Goal: Information Seeking & Learning: Learn about a topic

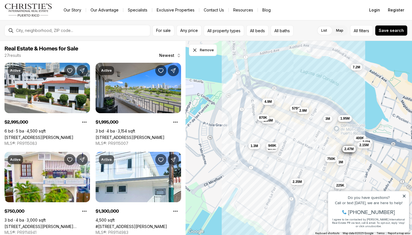
click at [341, 187] on div "Property added to favorites View 3 saved properties Property added to favorites…" at bounding box center [368, 209] width 87 height 52
click at [403, 195] on icon at bounding box center [404, 196] width 4 height 4
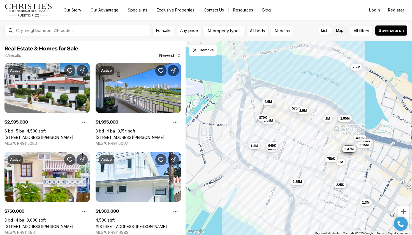
click at [342, 187] on span "225K" at bounding box center [340, 185] width 8 height 4
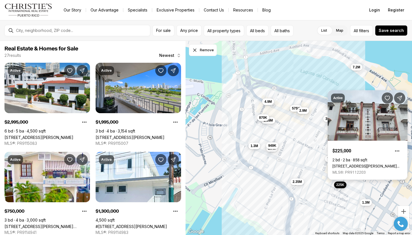
click at [365, 164] on link "[STREET_ADDRESS][PERSON_NAME][PERSON_NAME]" at bounding box center [367, 166] width 70 height 4
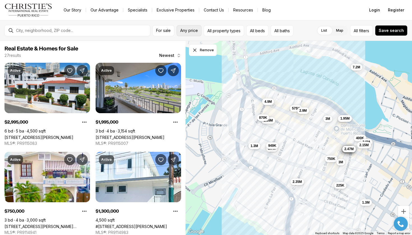
click at [194, 29] on span "Any price" at bounding box center [189, 30] width 18 height 4
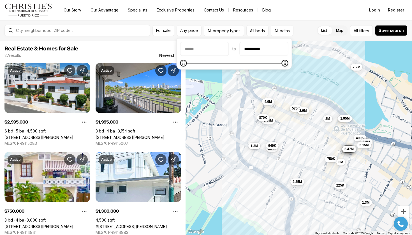
click at [288, 66] on span at bounding box center [285, 63] width 7 height 7
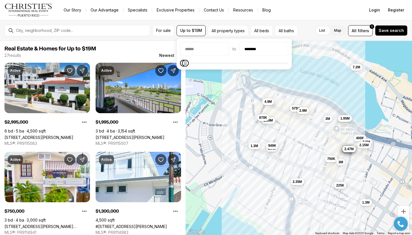
type input "********"
click at [182, 58] on div "to ********" at bounding box center [234, 54] width 108 height 24
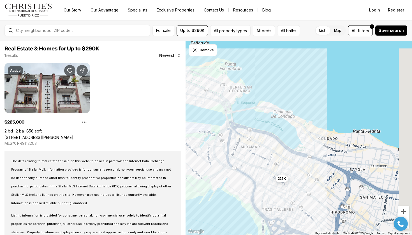
drag, startPoint x: 348, startPoint y: 152, endPoint x: 284, endPoint y: 160, distance: 64.1
click at [284, 160] on div "225K" at bounding box center [299, 138] width 227 height 195
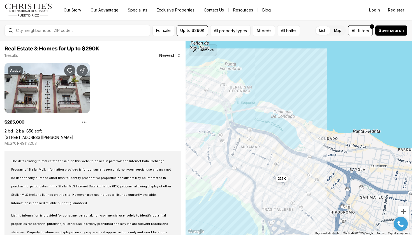
click at [208, 55] on button "Remove" at bounding box center [203, 50] width 28 height 12
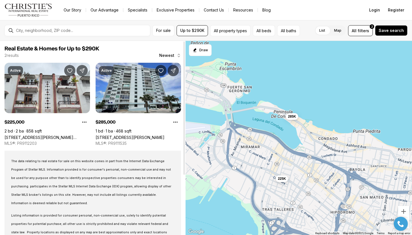
click at [148, 135] on link "[STREET_ADDRESS][PERSON_NAME]" at bounding box center [130, 137] width 69 height 5
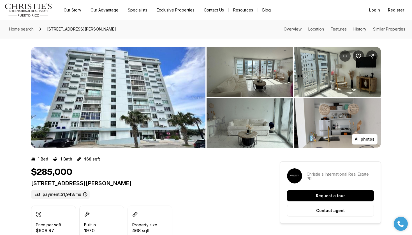
click at [140, 96] on img "View image gallery" at bounding box center [118, 97] width 174 height 101
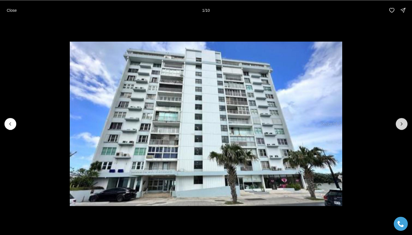
click at [401, 122] on icon "Next slide" at bounding box center [402, 124] width 6 height 6
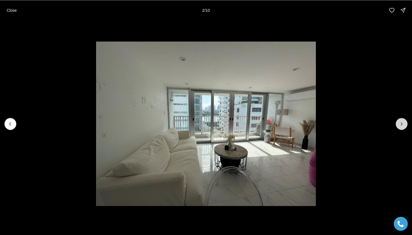
click at [401, 122] on icon "Next slide" at bounding box center [402, 124] width 6 height 6
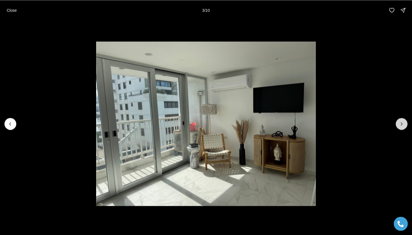
click at [401, 122] on icon "Next slide" at bounding box center [402, 124] width 6 height 6
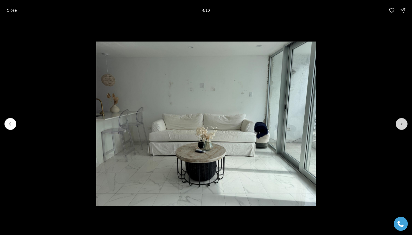
click at [401, 122] on icon "Next slide" at bounding box center [402, 124] width 6 height 6
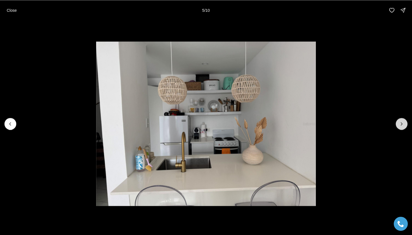
click at [401, 122] on icon "Next slide" at bounding box center [402, 124] width 6 height 6
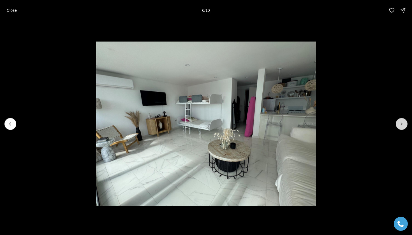
click at [401, 122] on icon "Next slide" at bounding box center [402, 124] width 6 height 6
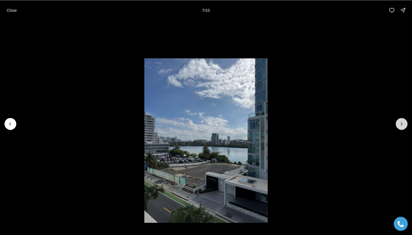
click at [401, 122] on icon "Next slide" at bounding box center [402, 124] width 6 height 6
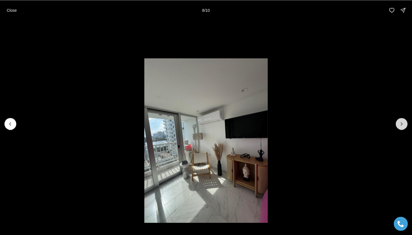
click at [401, 122] on icon "Next slide" at bounding box center [402, 124] width 6 height 6
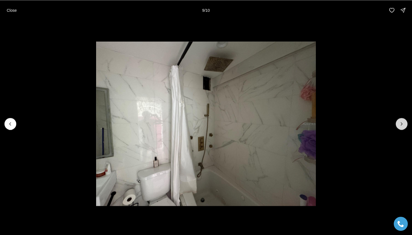
click at [401, 122] on icon "Next slide" at bounding box center [402, 124] width 6 height 6
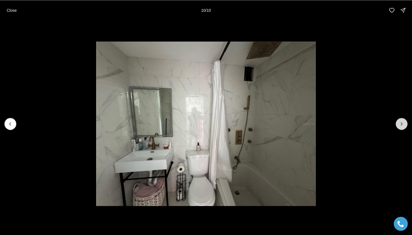
click at [401, 122] on div at bounding box center [402, 124] width 12 height 12
click at [15, 9] on p "Close" at bounding box center [12, 10] width 10 height 4
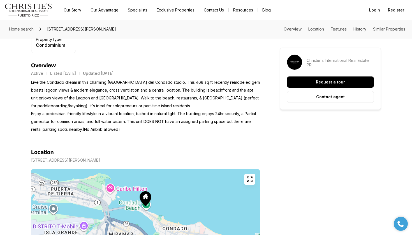
scroll to position [221, 0]
